Goal: Navigation & Orientation: Understand site structure

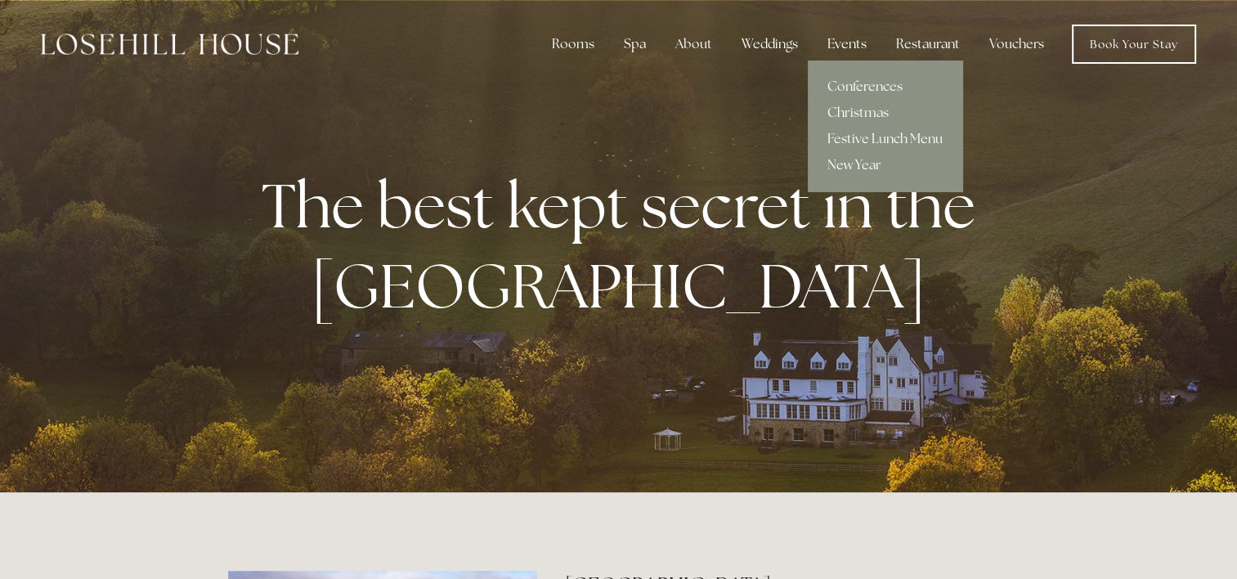
click at [855, 43] on div "Events" at bounding box center [846, 44] width 65 height 33
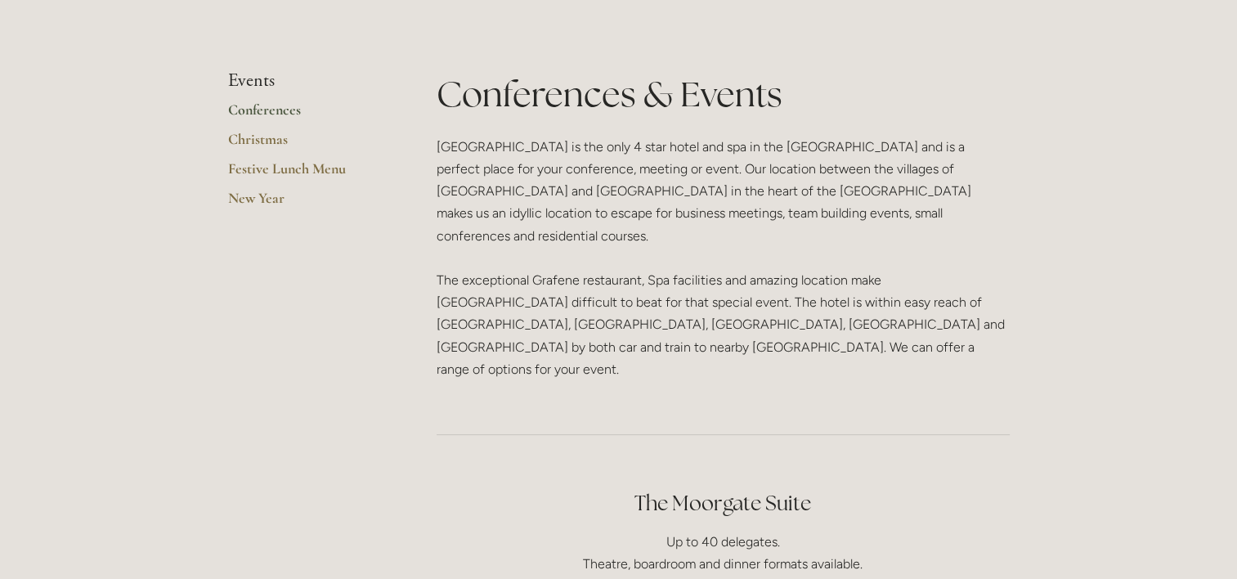
scroll to position [327, 0]
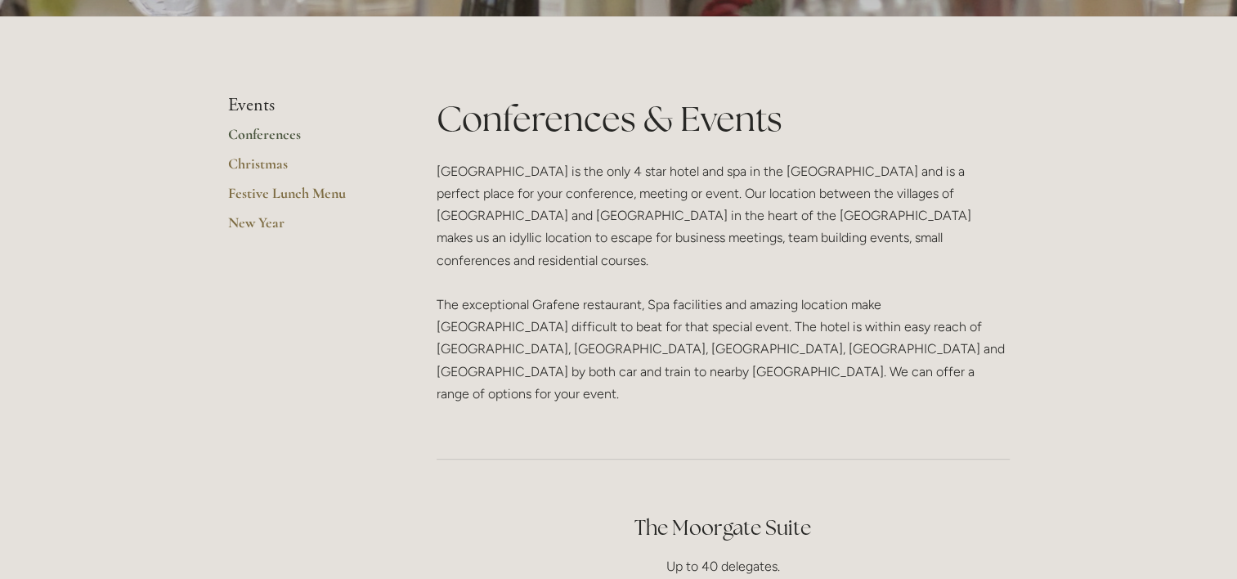
click at [265, 134] on link "Conferences" at bounding box center [306, 139] width 156 height 29
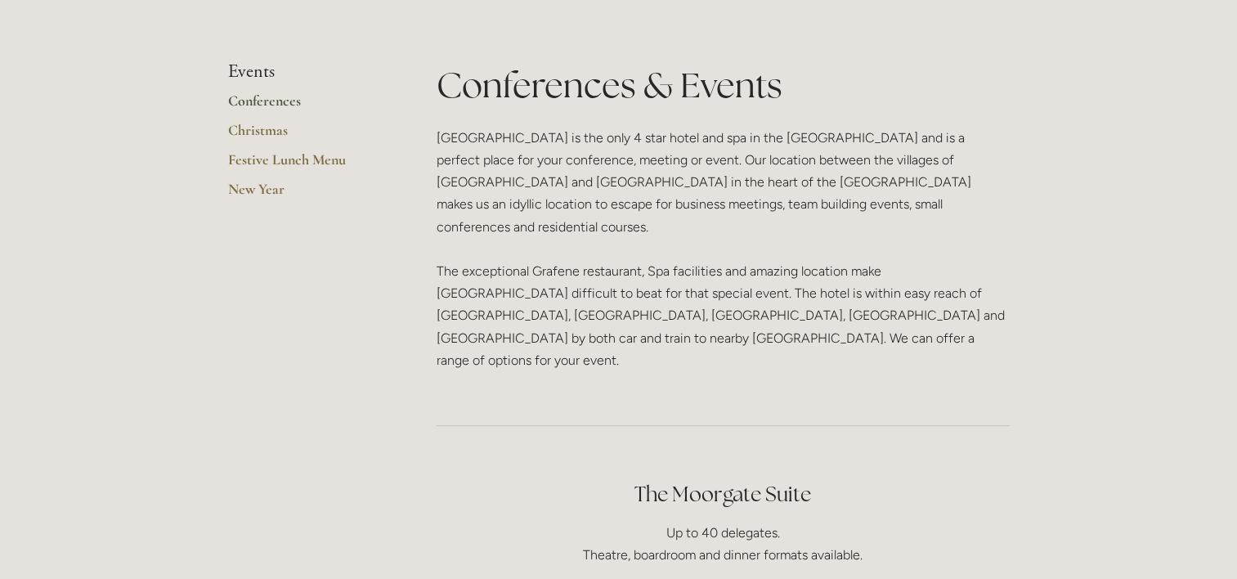
scroll to position [262, 0]
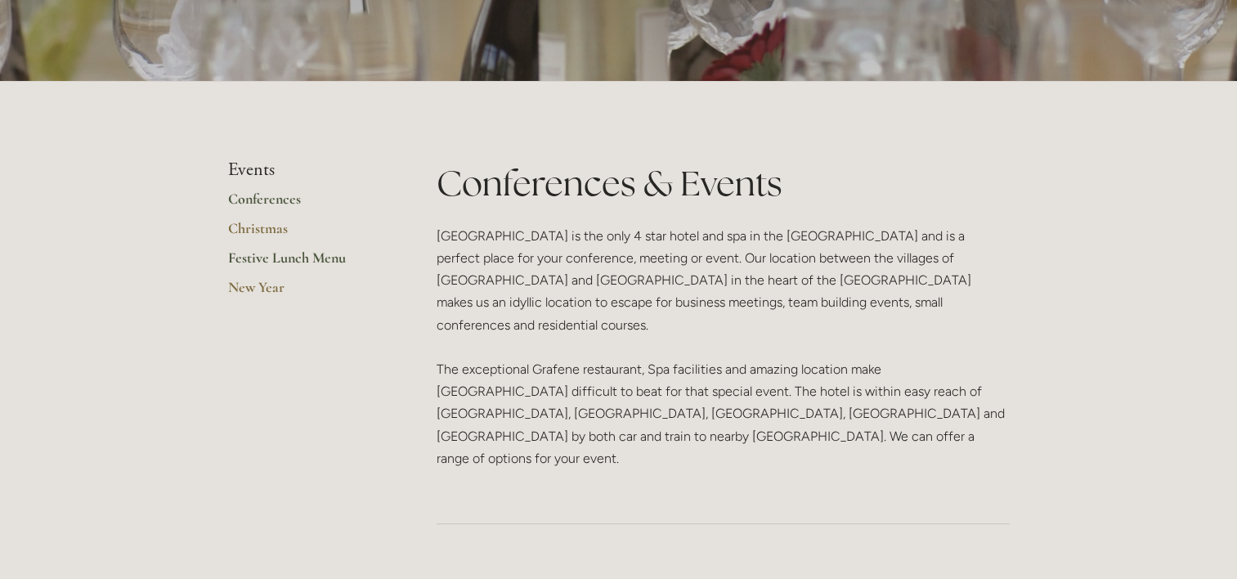
click at [248, 257] on link "Festive Lunch Menu" at bounding box center [306, 262] width 156 height 29
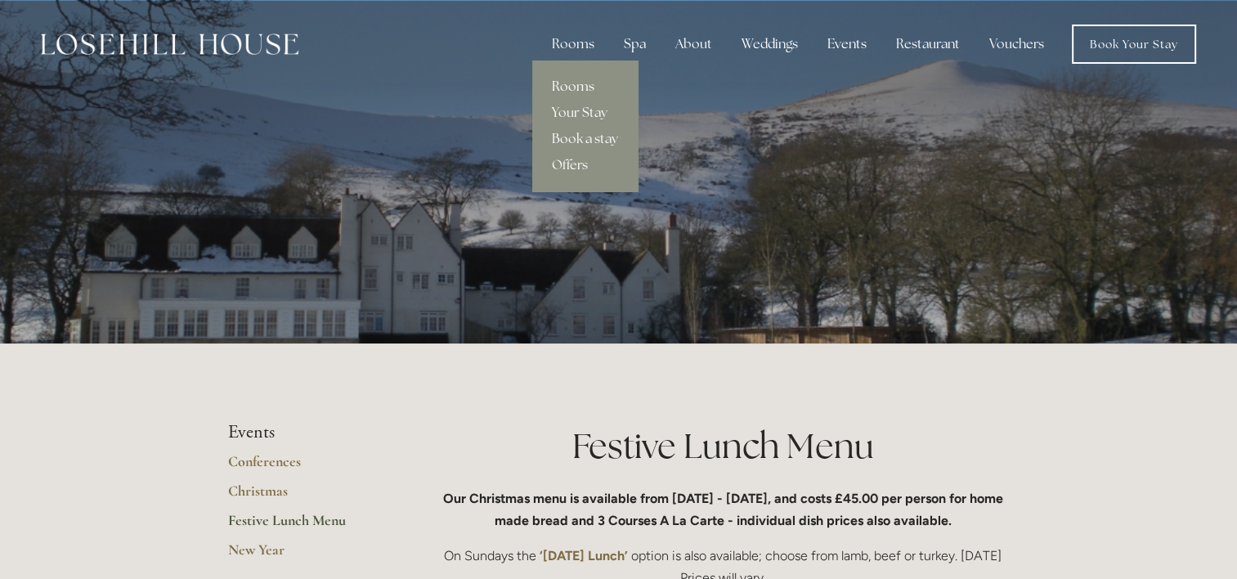
click at [575, 86] on link "Rooms" at bounding box center [584, 87] width 105 height 26
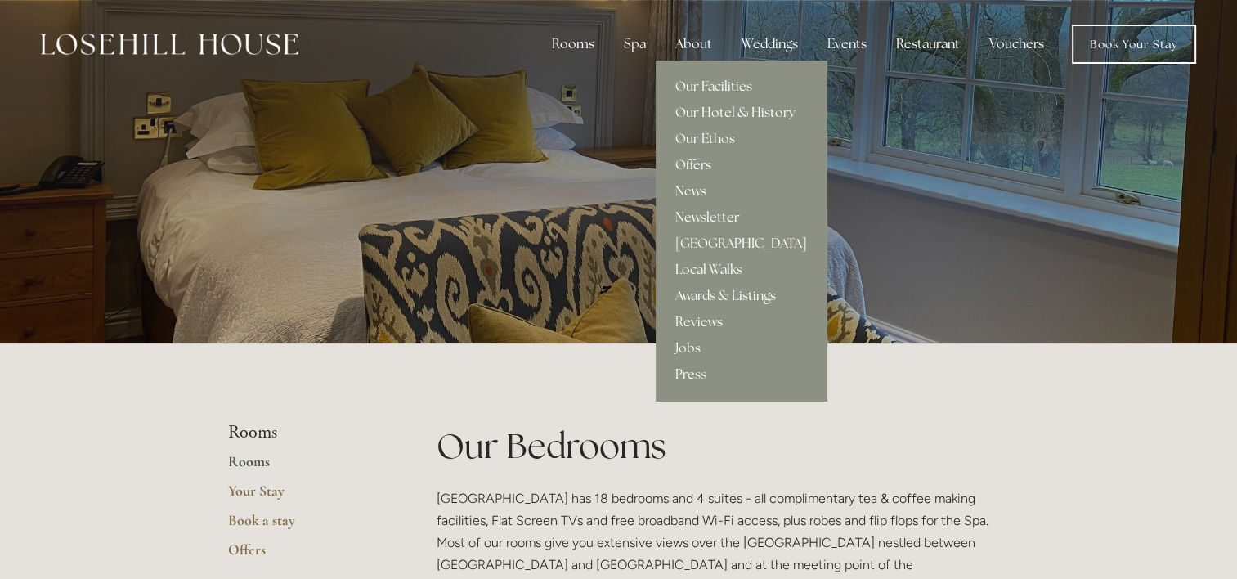
click at [702, 112] on link "Our Hotel & History" at bounding box center [741, 113] width 171 height 26
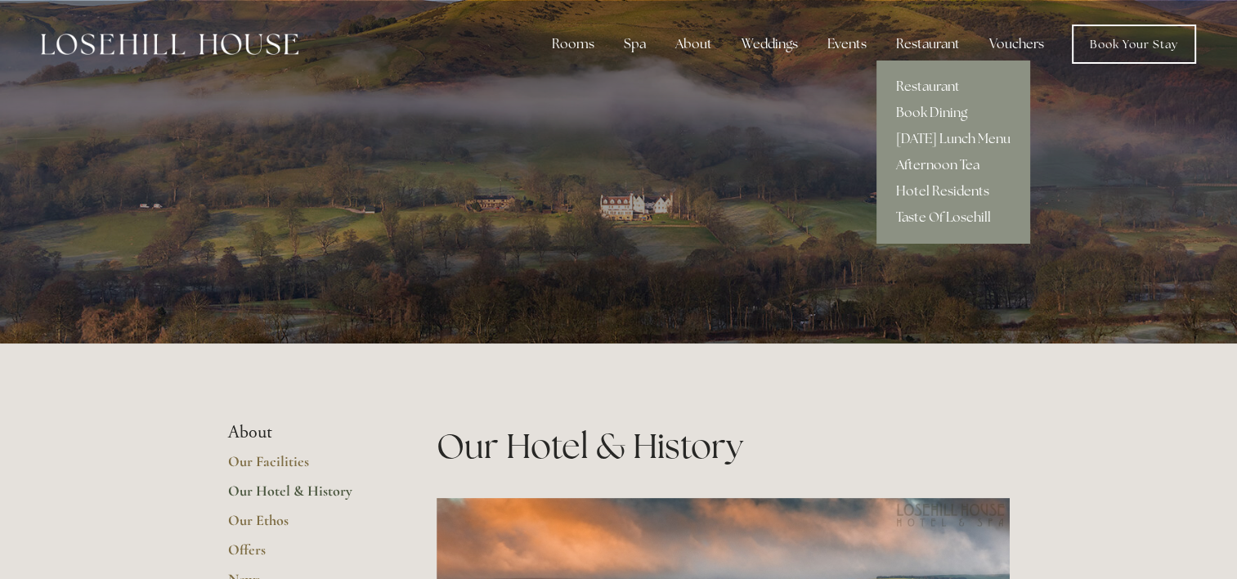
click at [948, 165] on link "Afternoon Tea" at bounding box center [953, 165] width 154 height 26
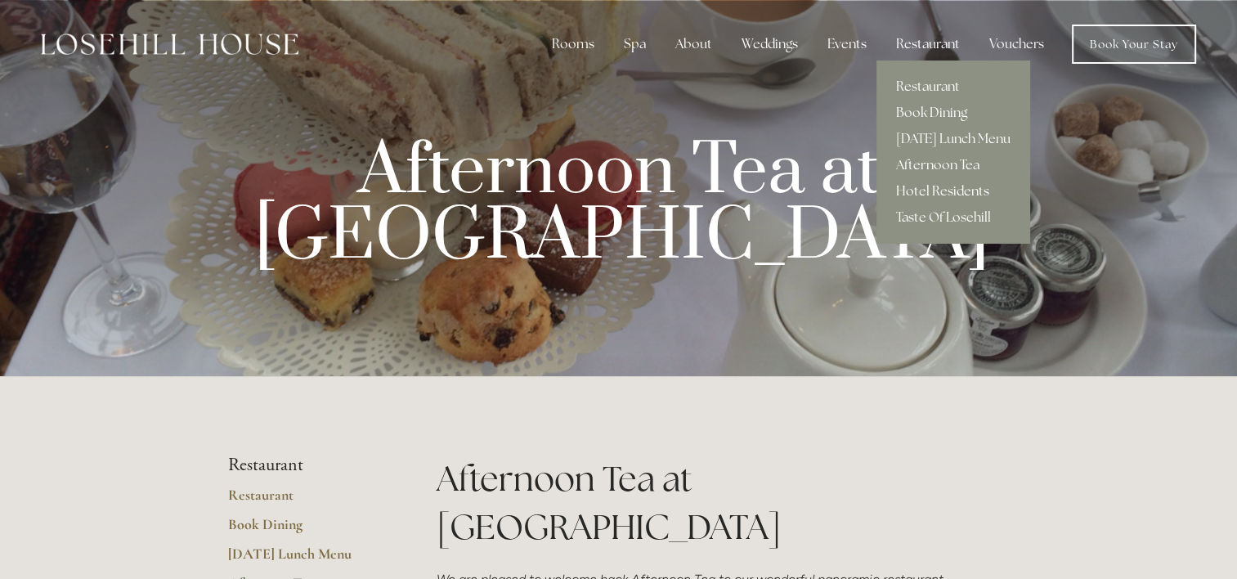
click at [950, 186] on link "Hotel Residents" at bounding box center [953, 191] width 154 height 26
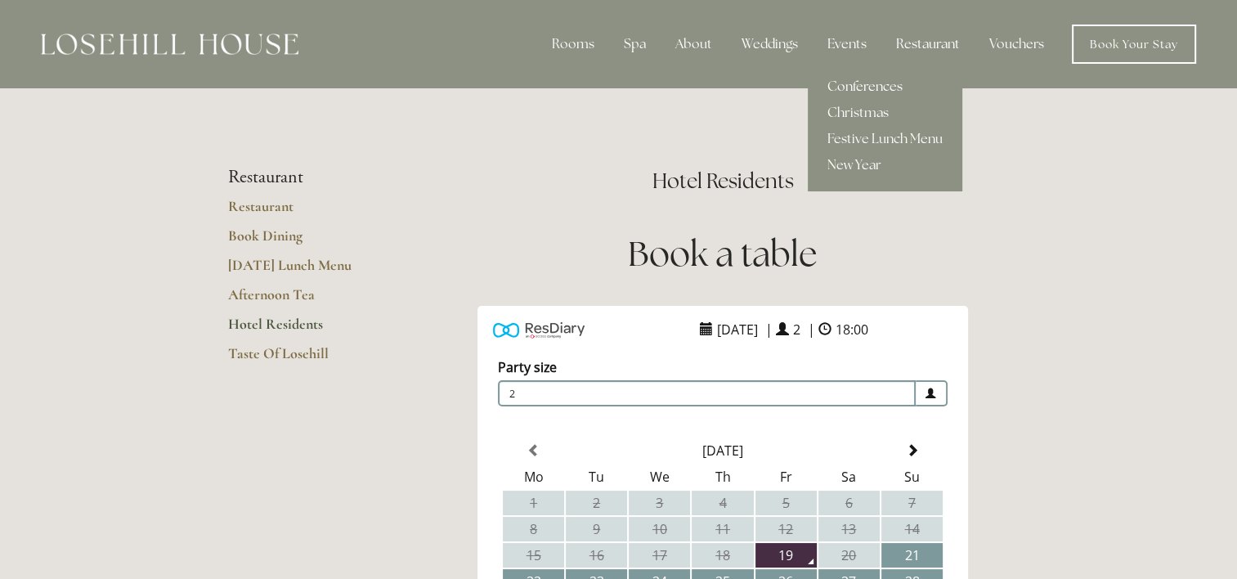
click at [848, 84] on link "Conferences" at bounding box center [885, 87] width 154 height 26
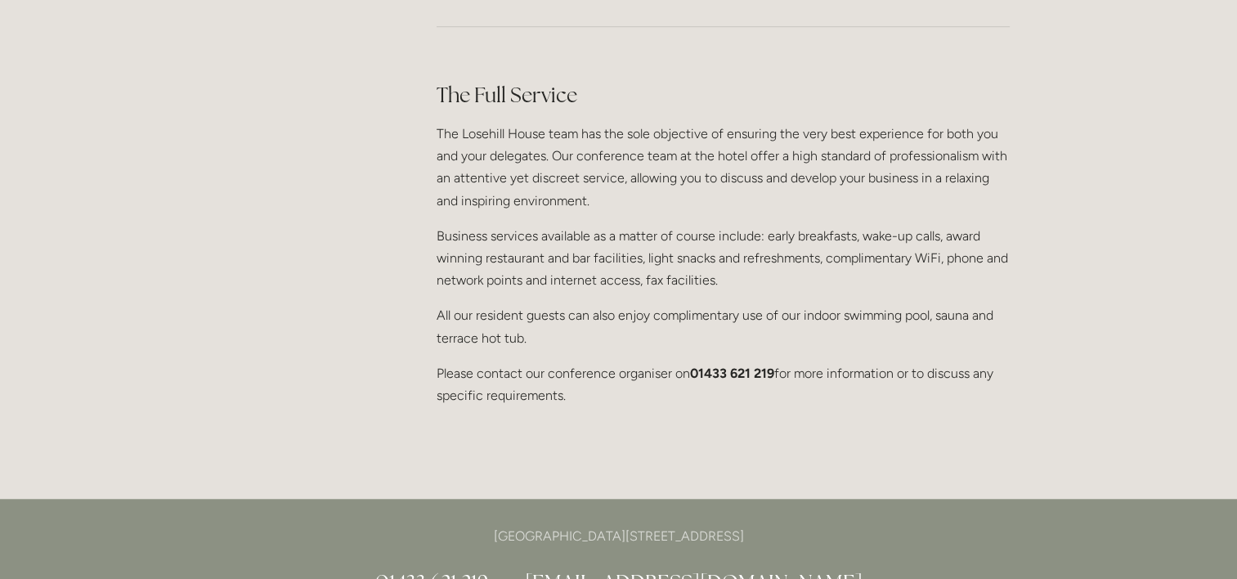
scroll to position [1340, 0]
